Goal: Information Seeking & Learning: Understand process/instructions

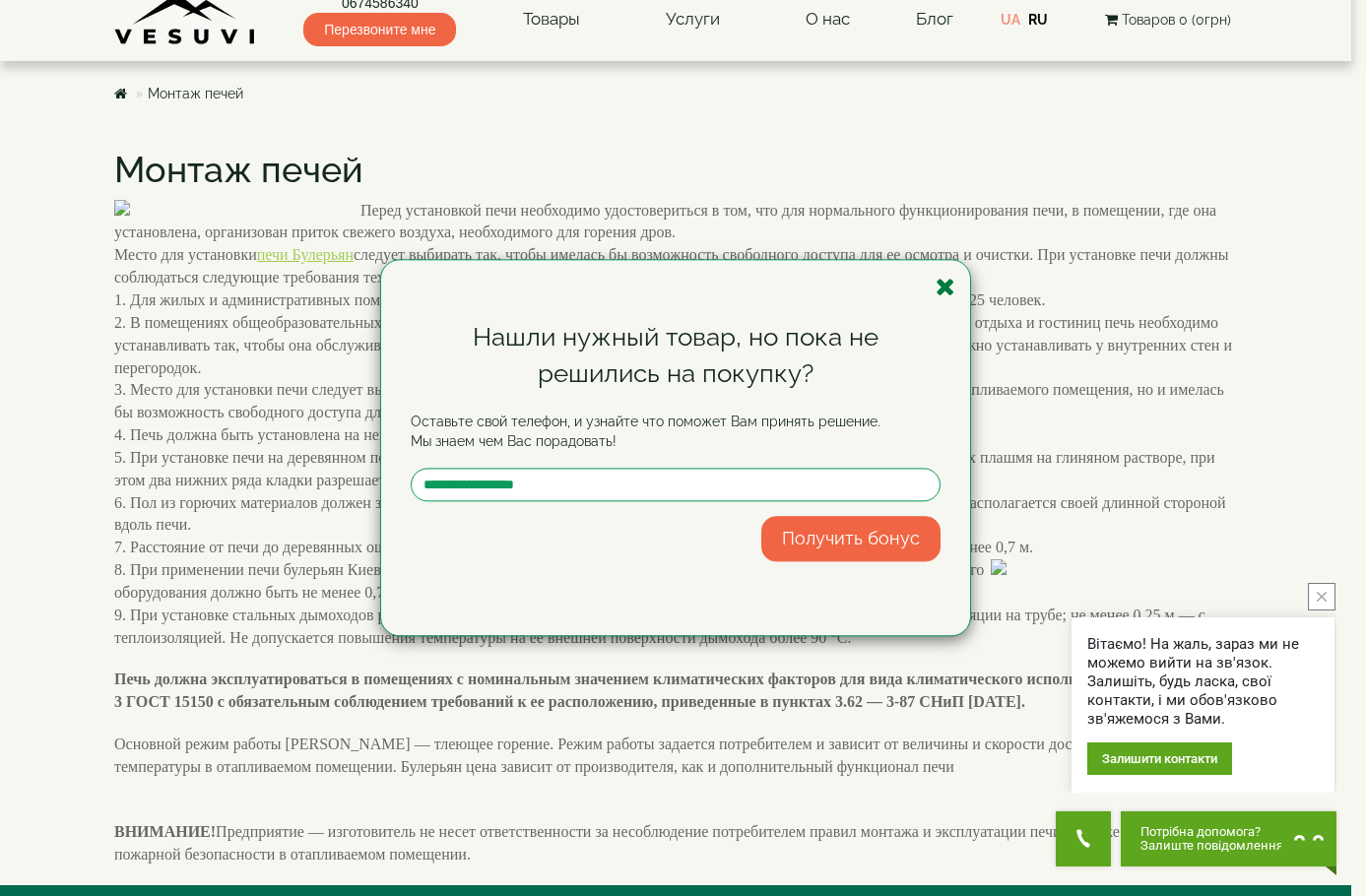
click at [955, 283] on icon "button" at bounding box center [946, 286] width 20 height 25
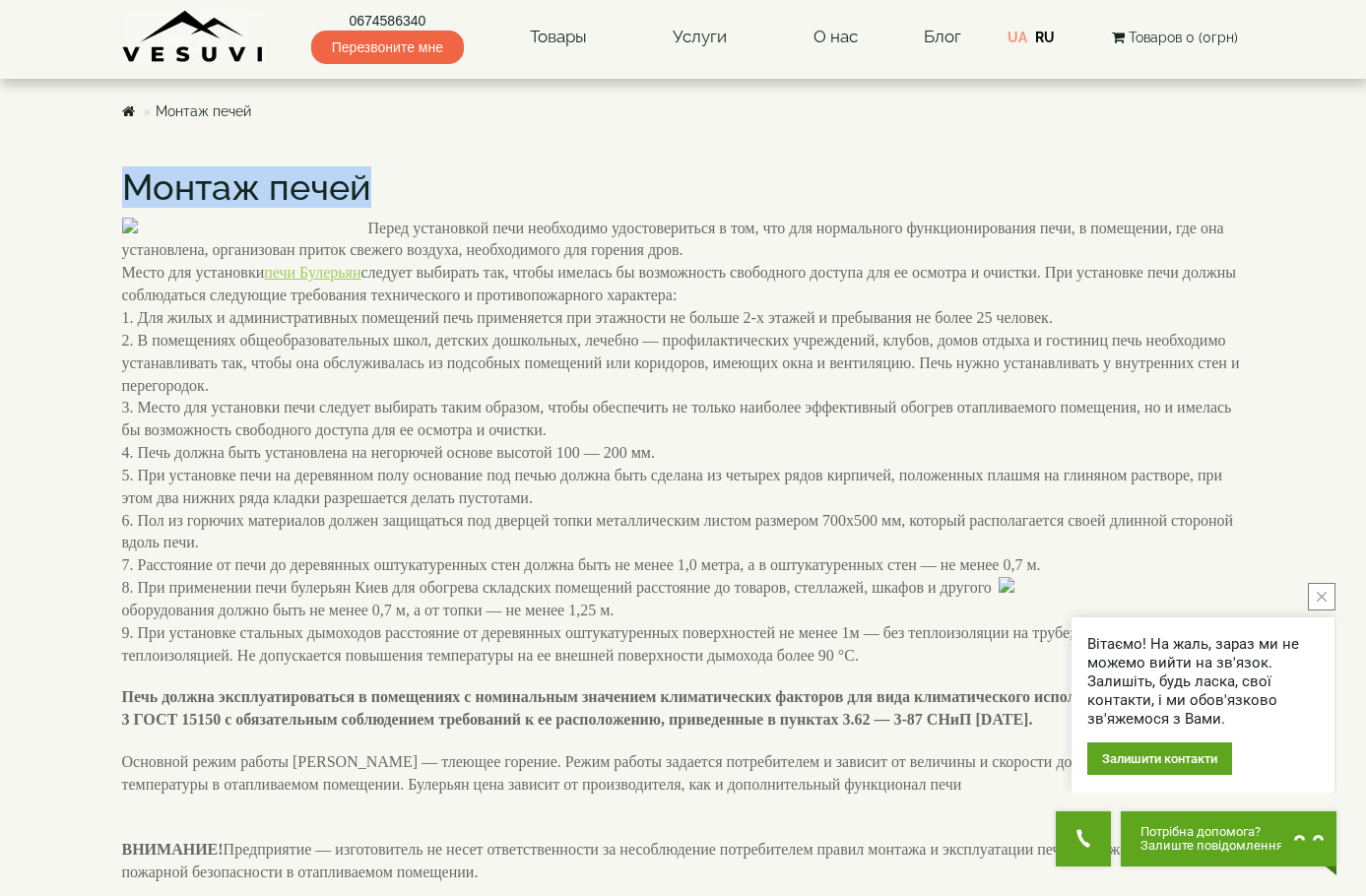
drag, startPoint x: 128, startPoint y: 180, endPoint x: 398, endPoint y: 190, distance: 270.2
click at [398, 190] on div "‹ › Монтаж печей Перед установкой печи необходимо удостовериться в том, что для…" at bounding box center [683, 525] width 1152 height 754
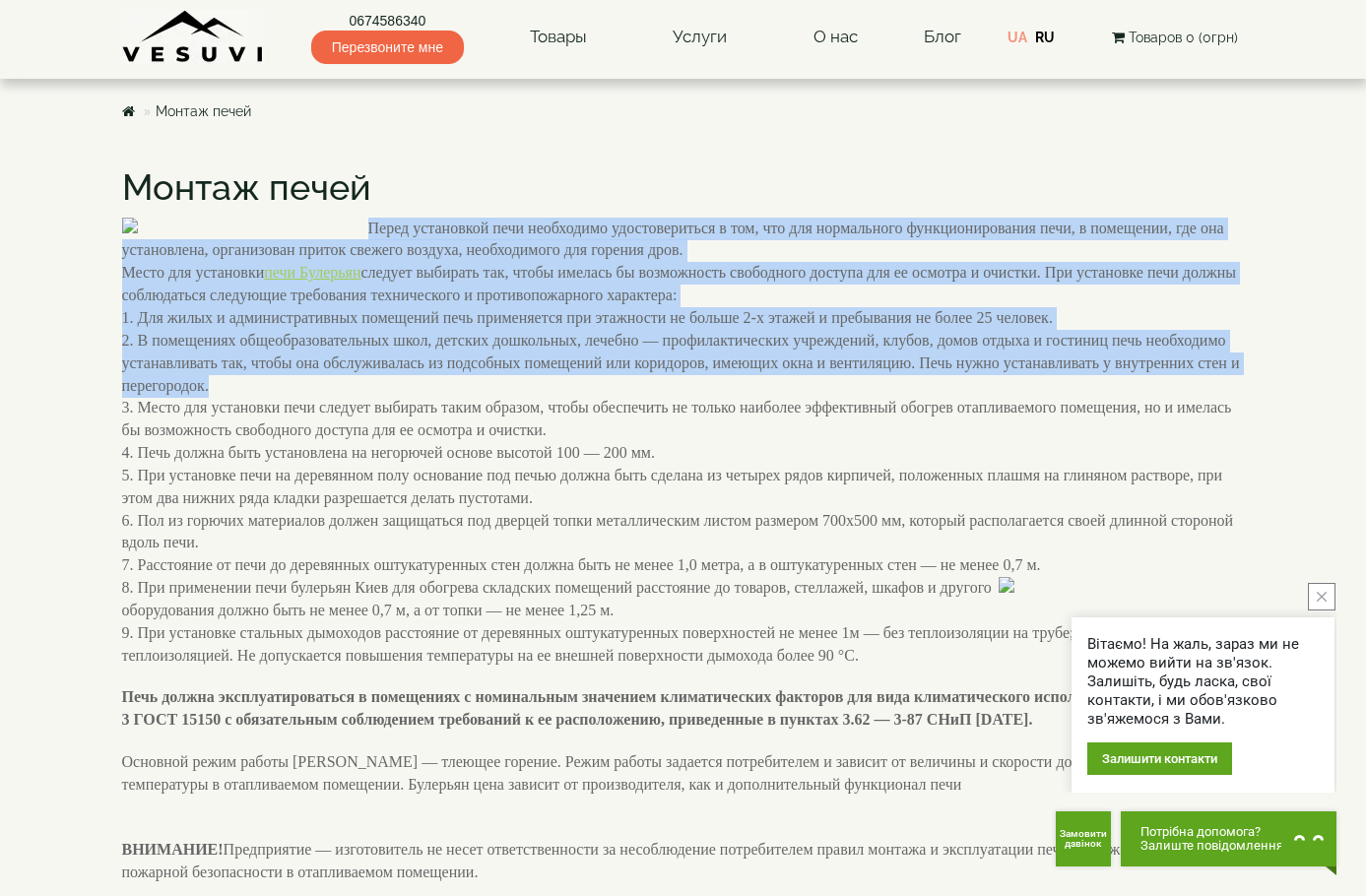
drag, startPoint x: 372, startPoint y: 228, endPoint x: 614, endPoint y: 448, distance: 327.1
click at [614, 448] on p "Перед установкой печи необходимо удостовериться в том, что для нормального функ…" at bounding box center [683, 443] width 1123 height 450
click at [401, 237] on p "Перед установкой печи необходимо удостовериться в том, что для нормального функ…" at bounding box center [683, 443] width 1123 height 450
drag, startPoint x: 379, startPoint y: 234, endPoint x: 564, endPoint y: 458, distance: 290.5
click at [564, 458] on p "Перед установкой печи необходимо удостовериться в том, что для нормального функ…" at bounding box center [683, 443] width 1123 height 450
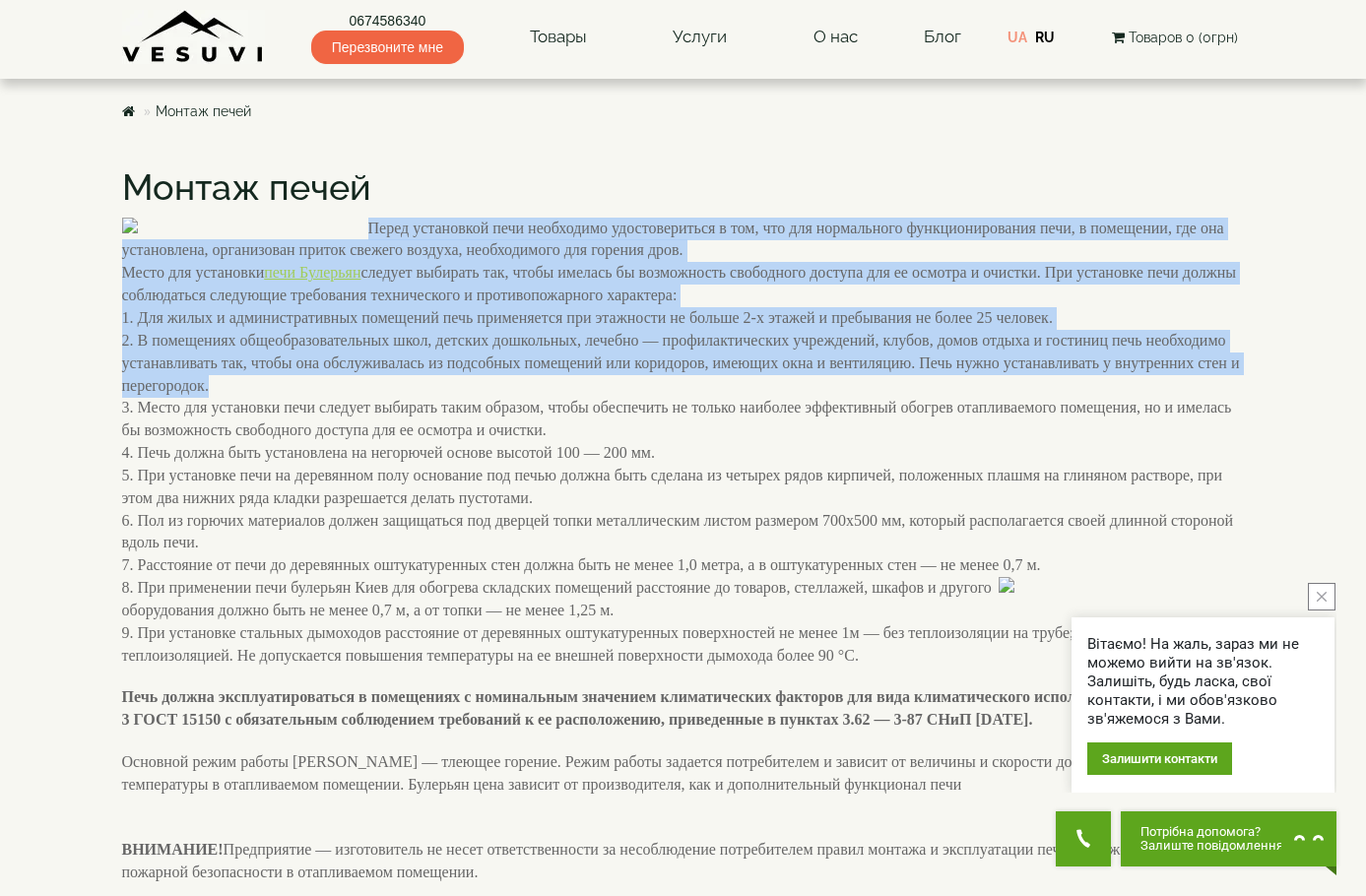
click at [462, 356] on p "Перед установкой печи необходимо удостовериться в том, что для нормального функ…" at bounding box center [683, 443] width 1123 height 450
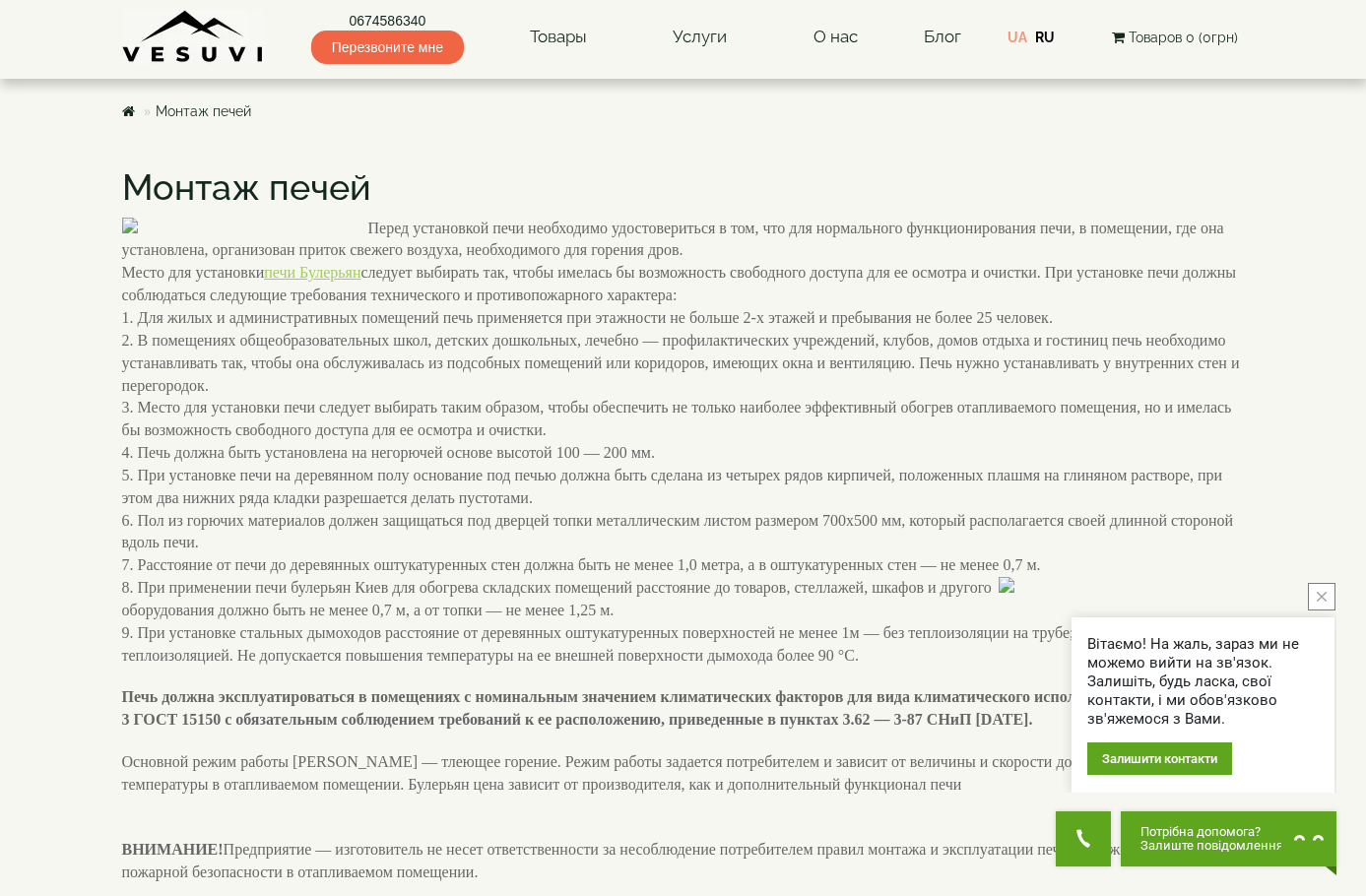
click at [284, 233] on img at bounding box center [245, 226] width 246 height 16
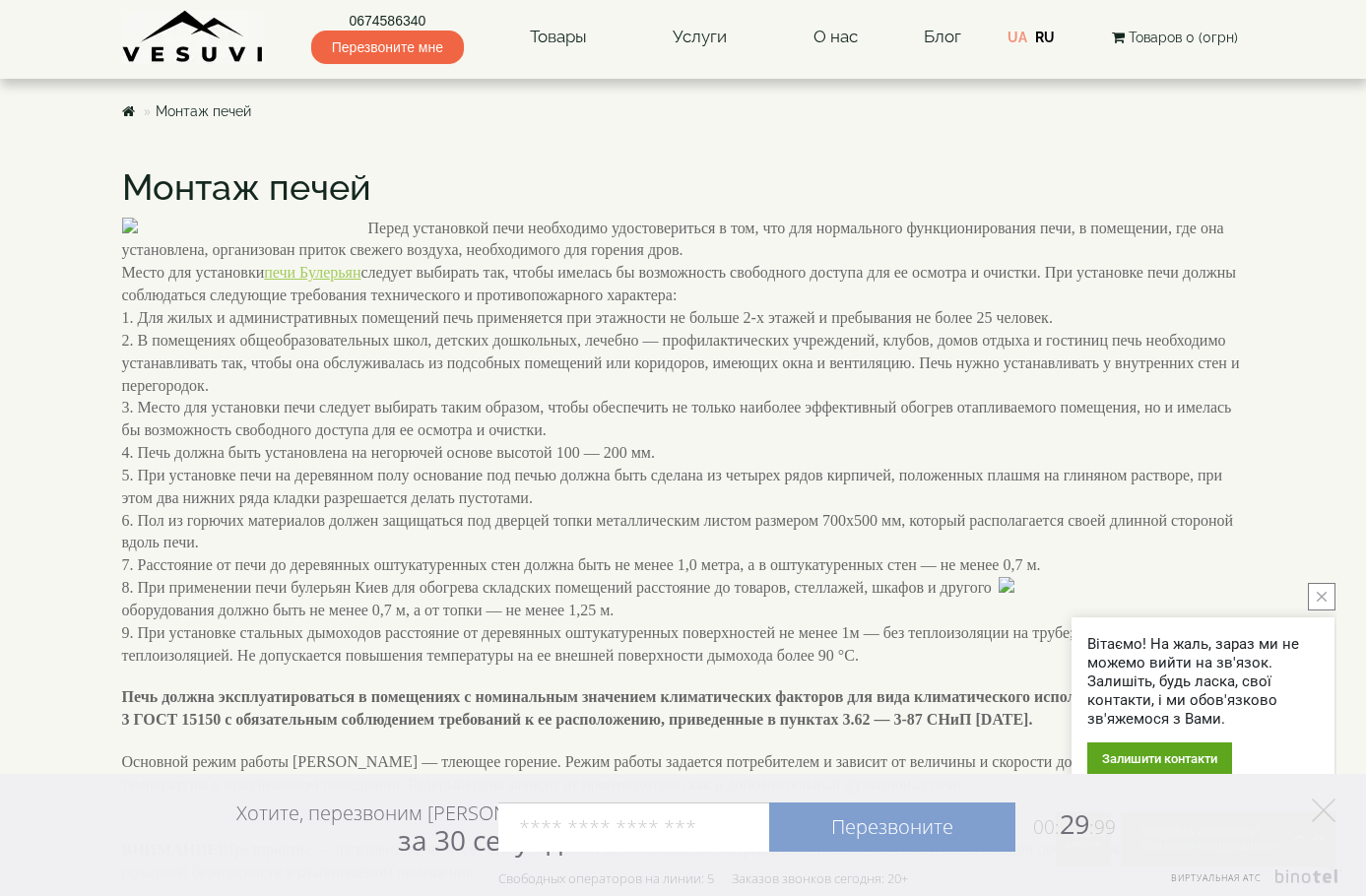
drag, startPoint x: 1321, startPoint y: 599, endPoint x: 1262, endPoint y: 598, distance: 59.0
click at [1321, 598] on icon "close button" at bounding box center [1321, 597] width 10 height 10
